Goal: Task Accomplishment & Management: Manage account settings

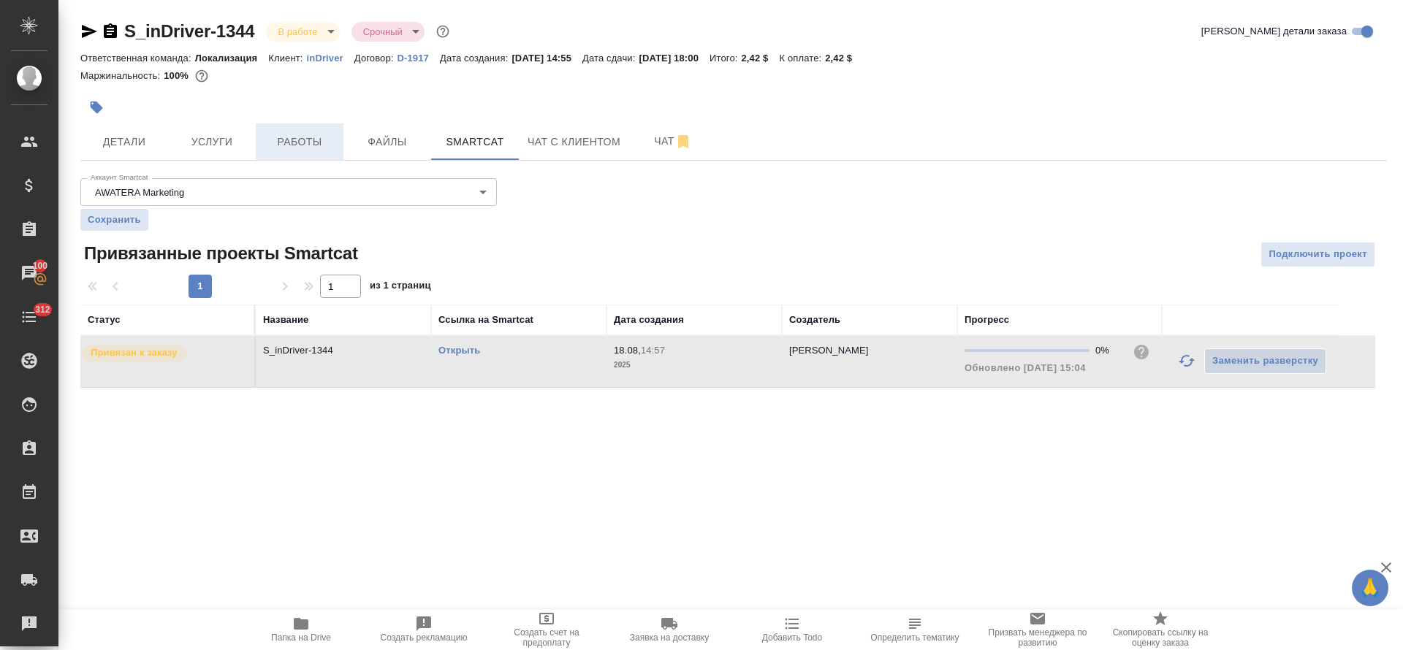
click at [313, 159] on button "Работы" at bounding box center [300, 141] width 88 height 37
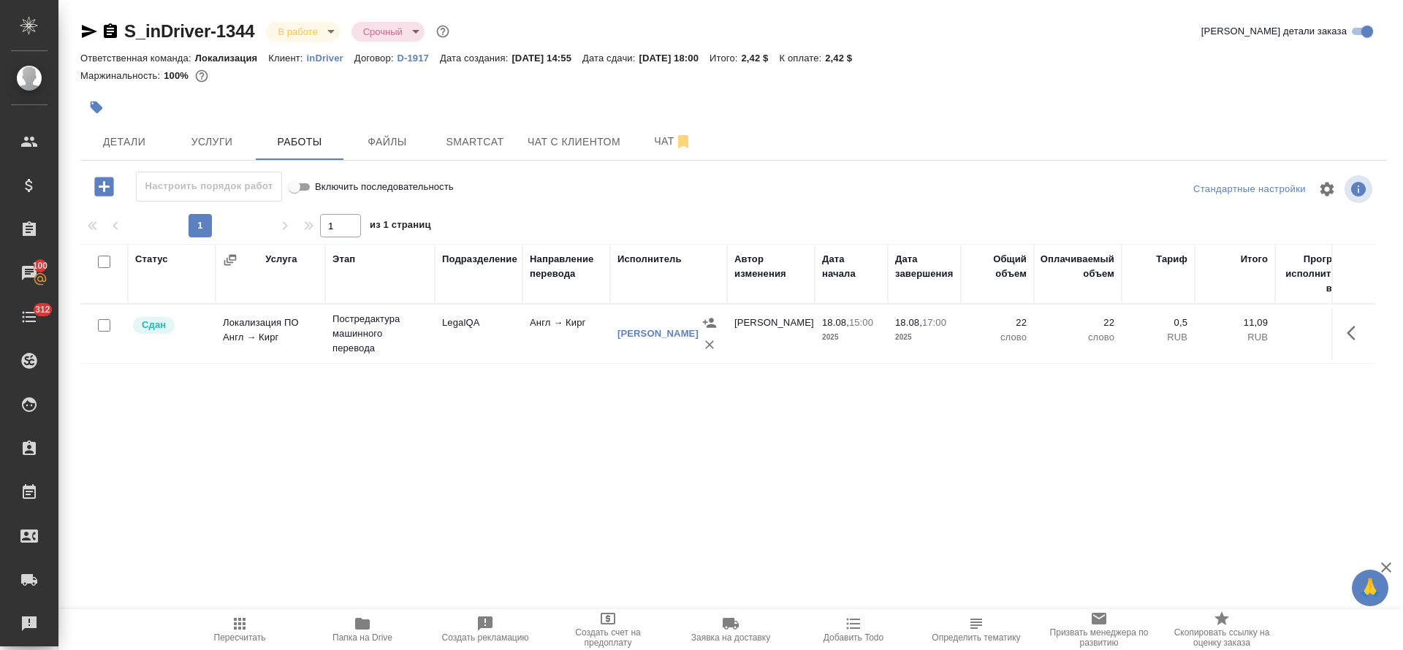
click at [237, 630] on icon "button" at bounding box center [240, 624] width 18 height 18
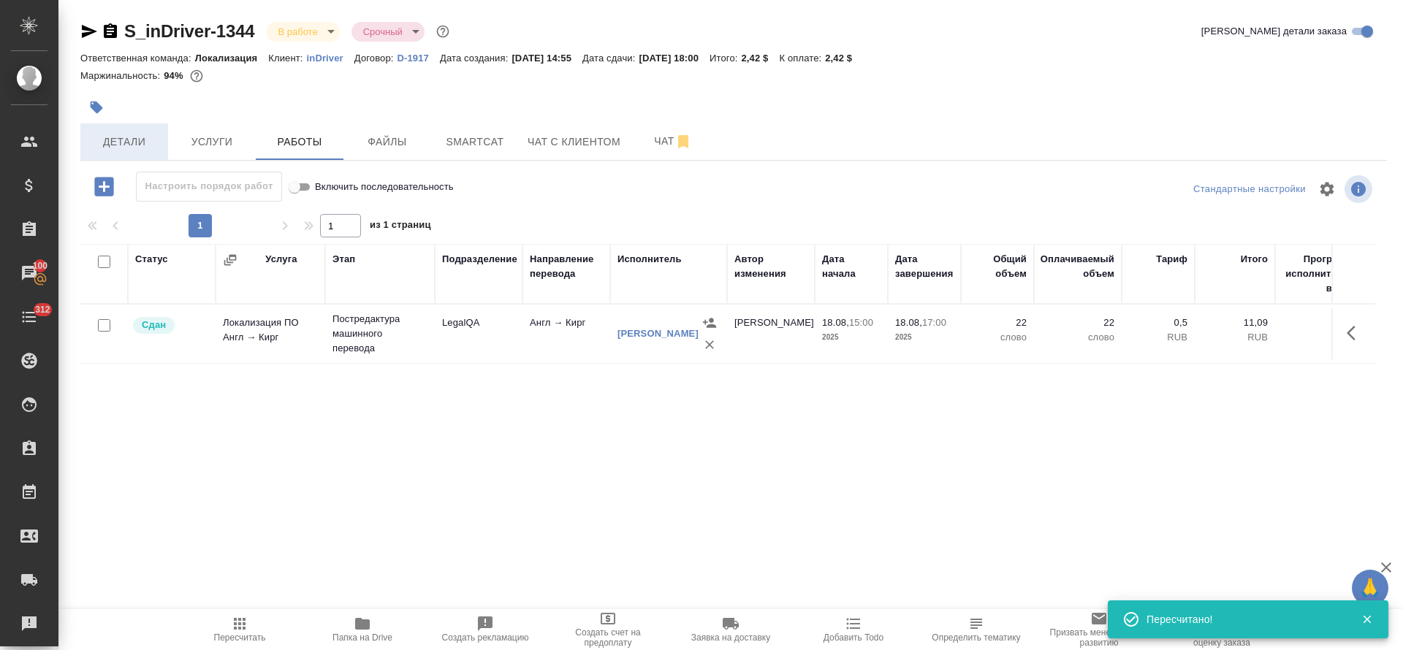
click at [107, 134] on span "Детали" at bounding box center [124, 142] width 70 height 18
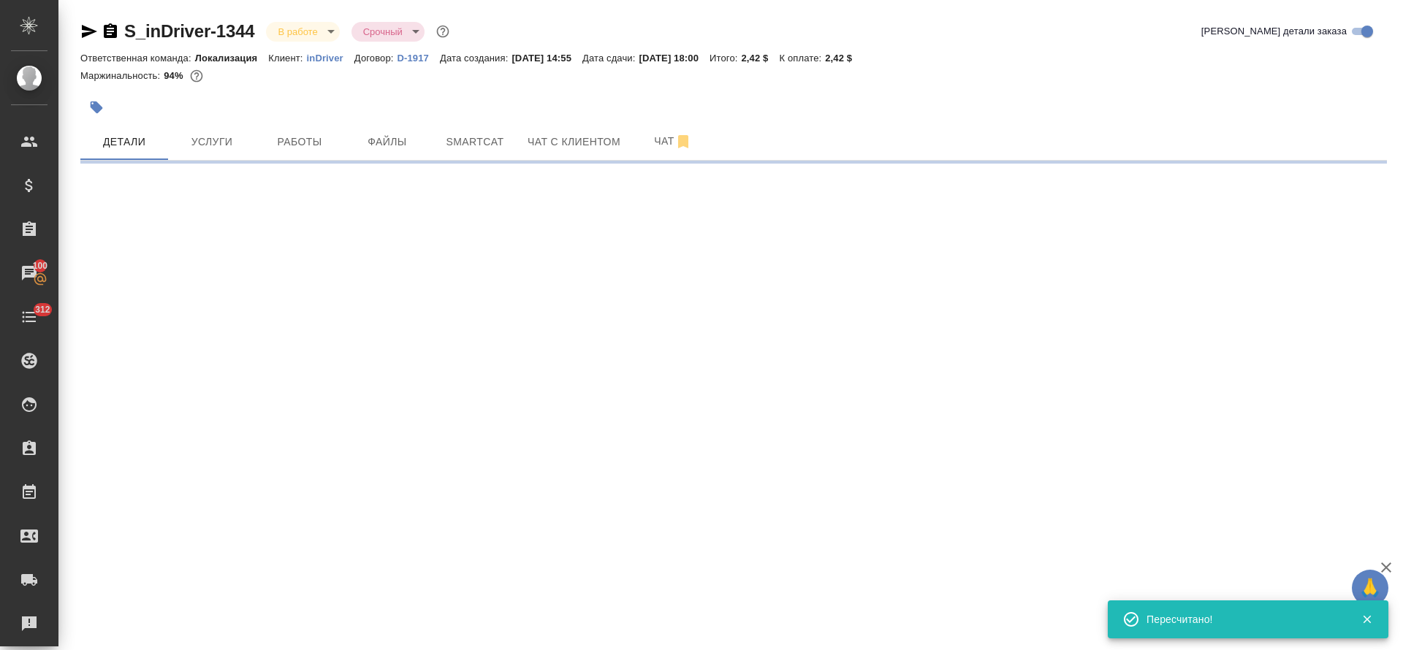
select select "RU"
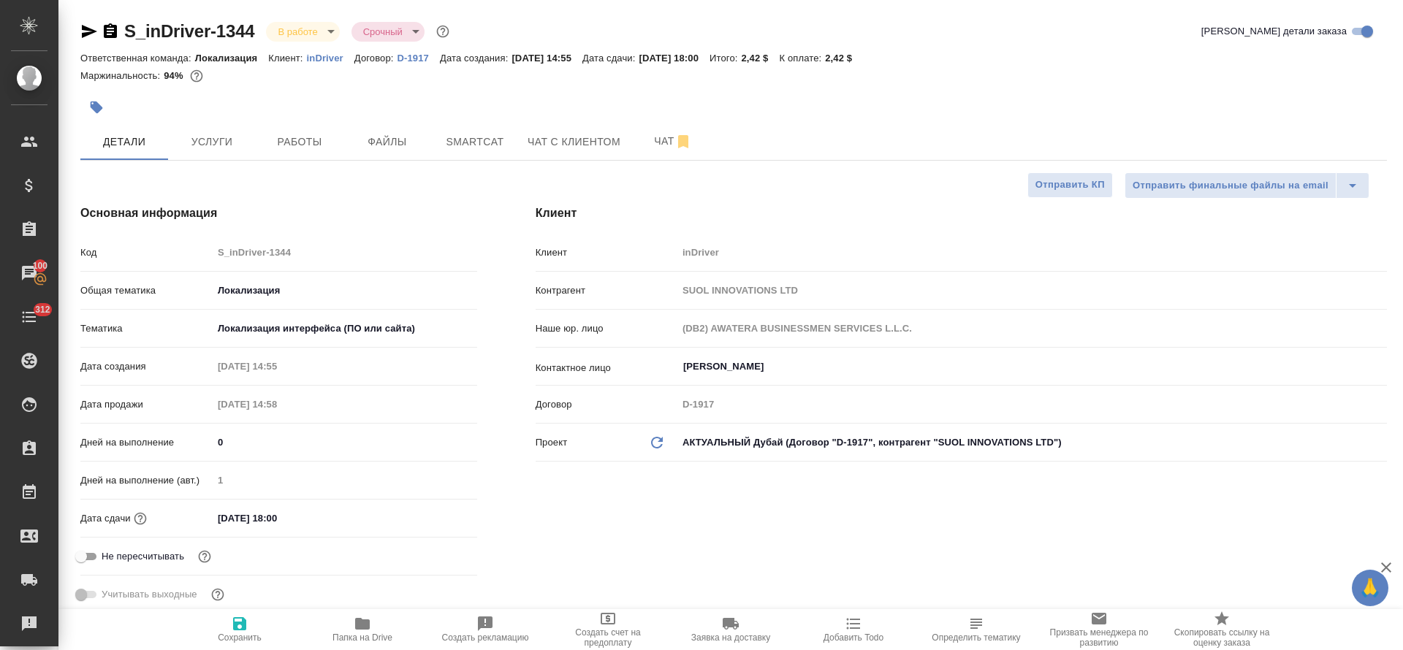
type textarea "x"
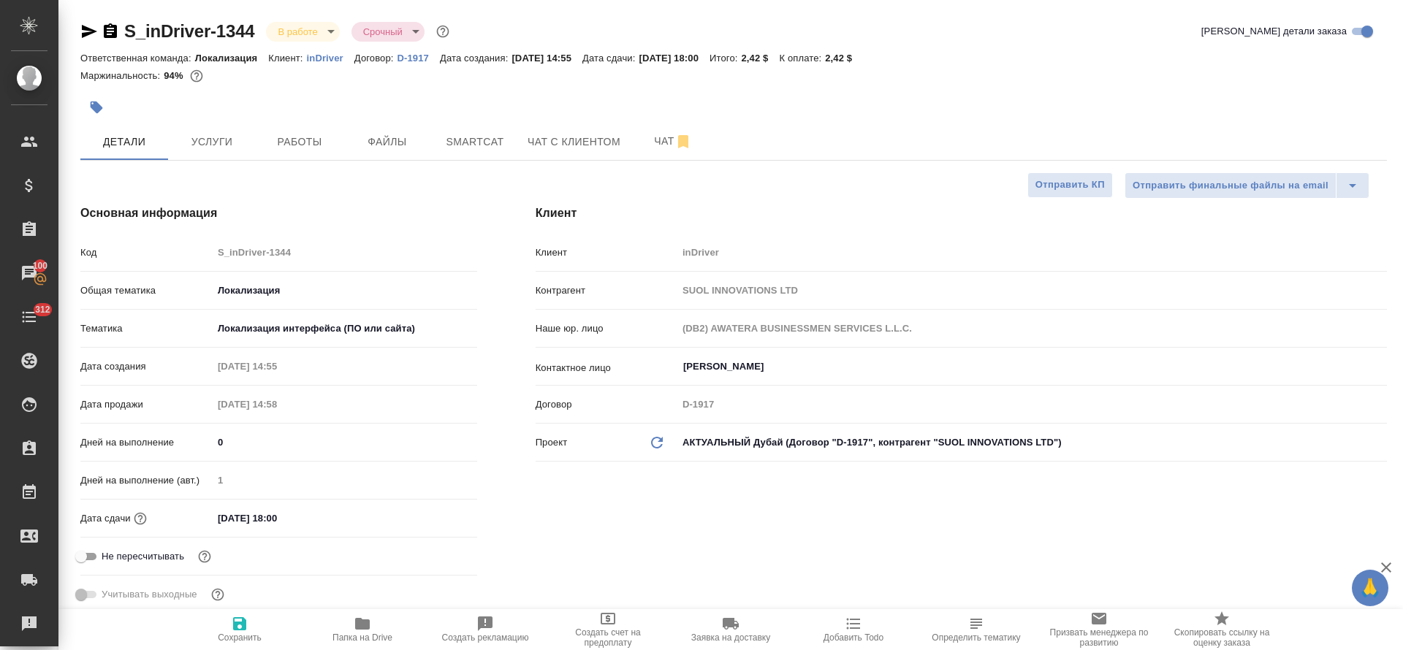
type textarea "x"
click at [333, 28] on body "🙏 .cls-1 fill:#fff; AWATERA [PERSON_NAME] Спецификации Заказы 100 Чаты 312 Todo…" at bounding box center [701, 325] width 1403 height 650
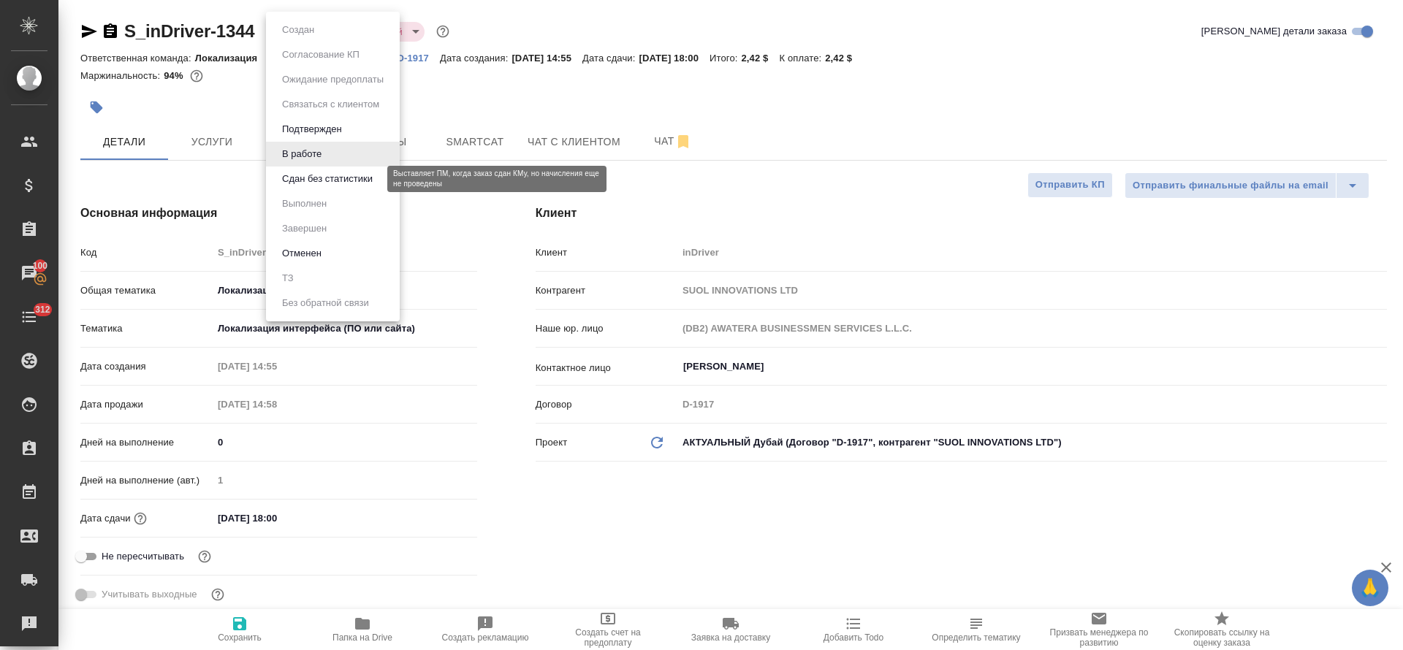
click at [304, 183] on button "Сдан без статистики" at bounding box center [327, 179] width 99 height 16
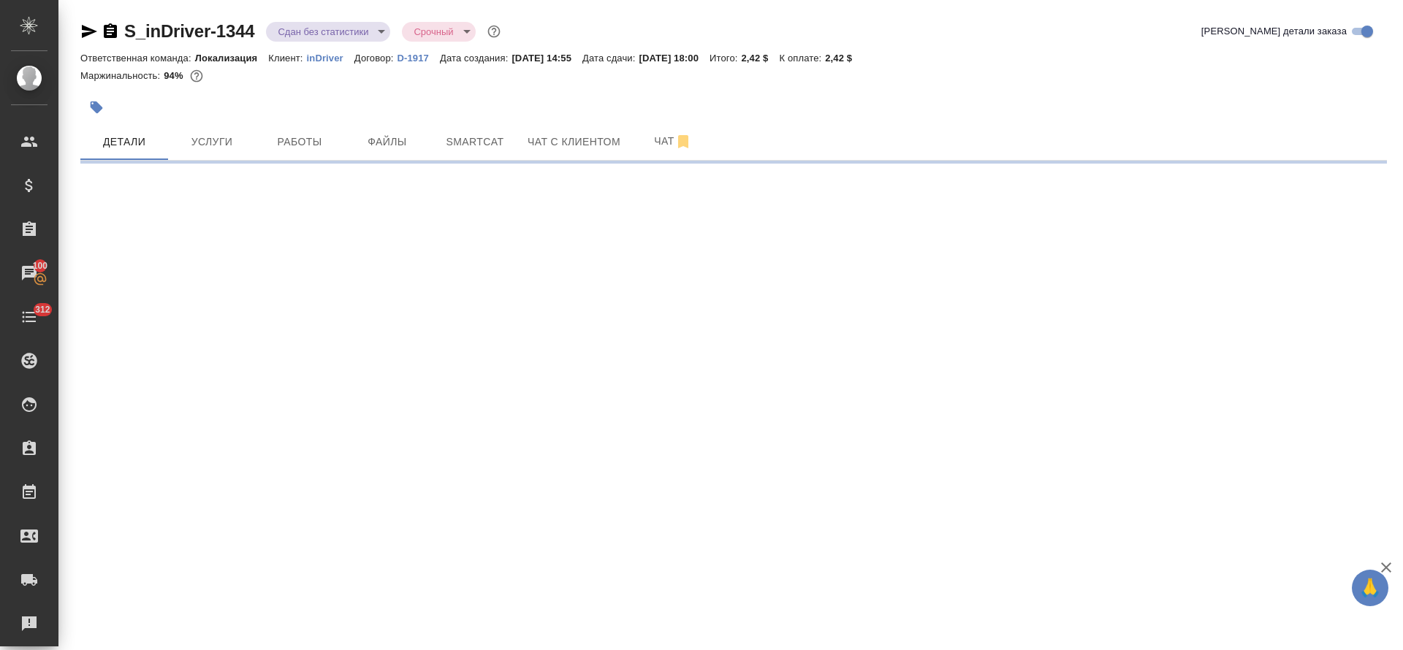
select select "RU"
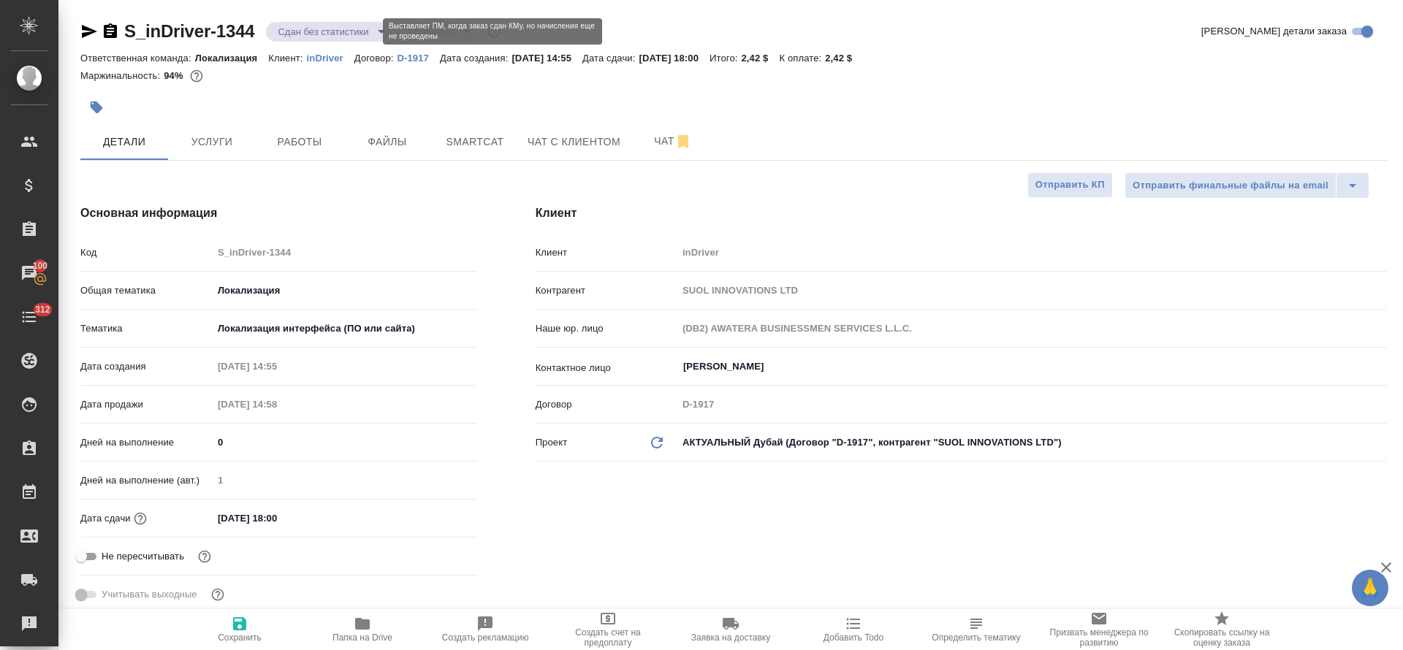
type textarea "x"
click at [375, 31] on body "🙏 .cls-1 fill:#fff; AWATERA [PERSON_NAME] Спецификации Заказы 100 Чаты 312 Todo…" at bounding box center [701, 325] width 1403 height 650
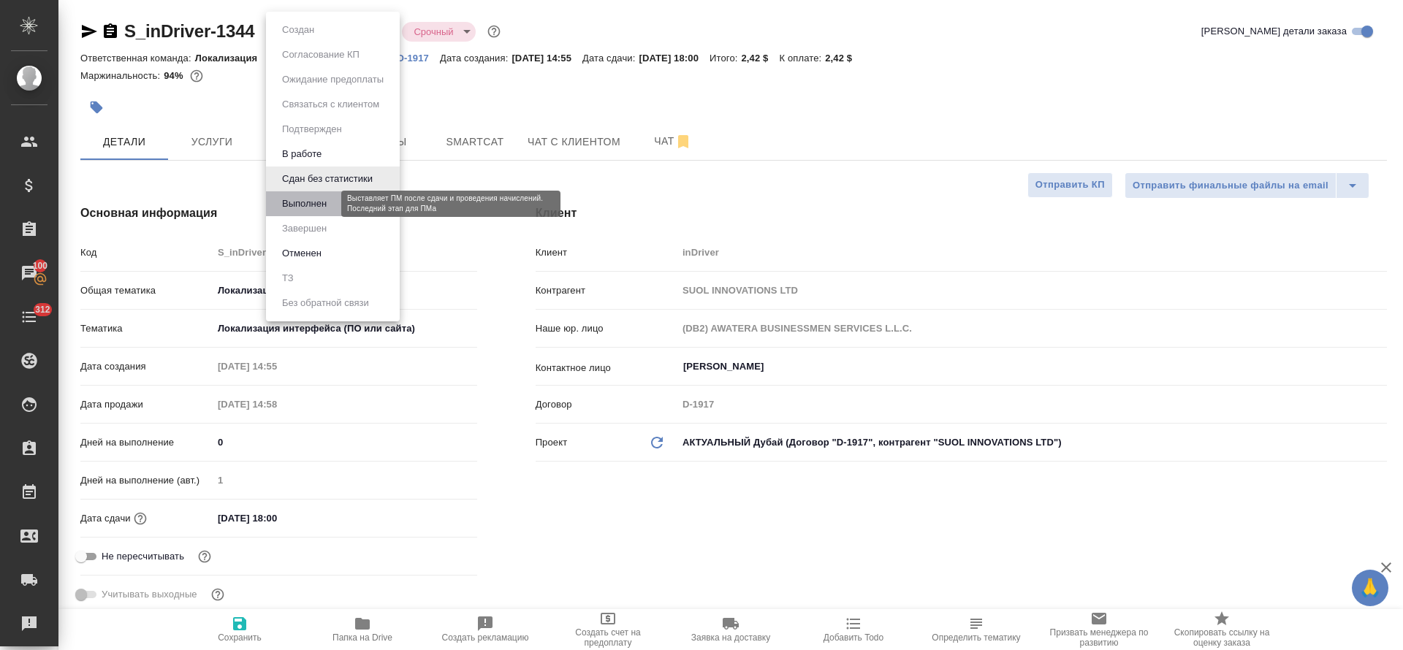
click at [329, 197] on button "Выполнен" at bounding box center [304, 204] width 53 height 16
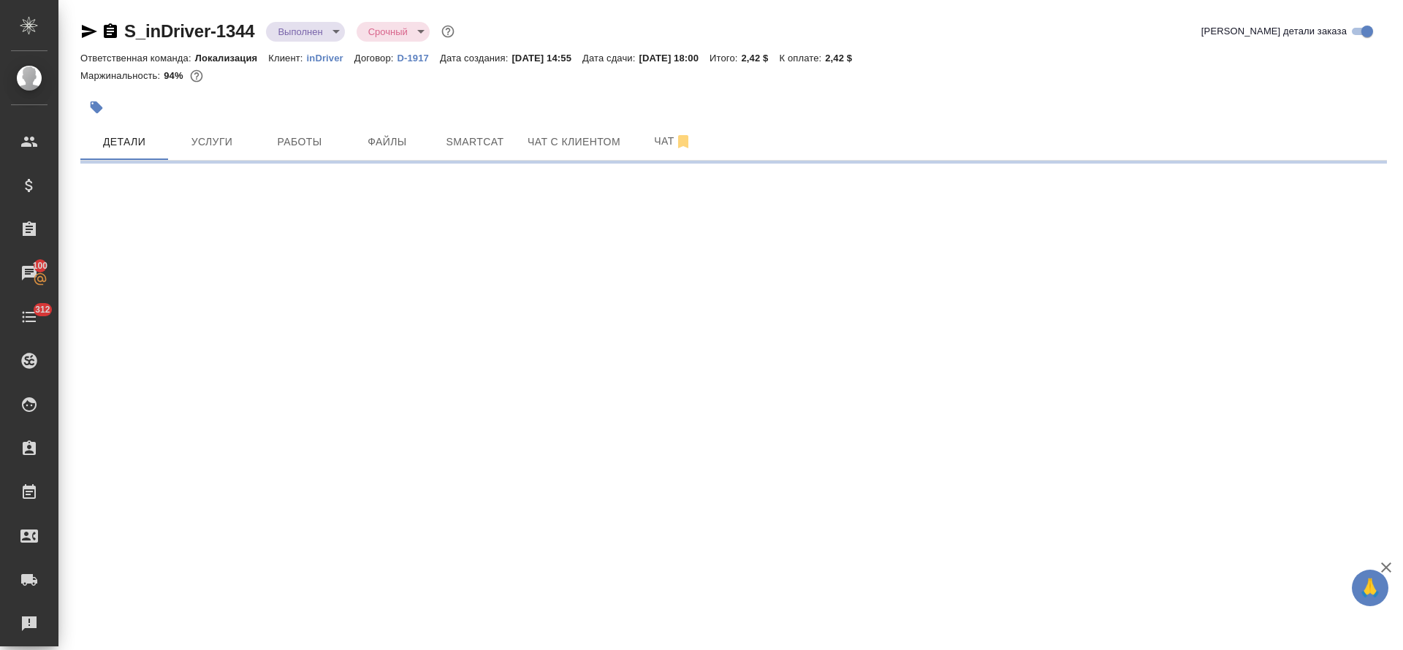
select select "RU"
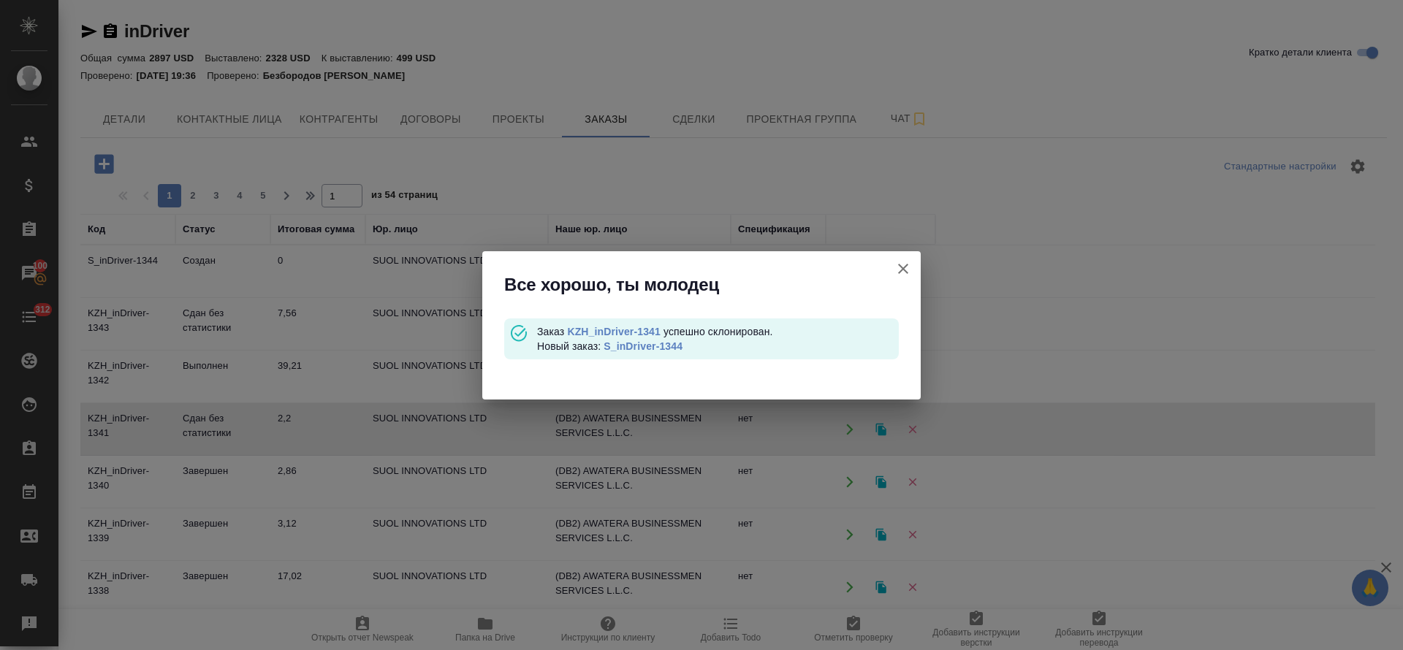
scroll to position [178, 0]
